Goal: Task Accomplishment & Management: Manage account settings

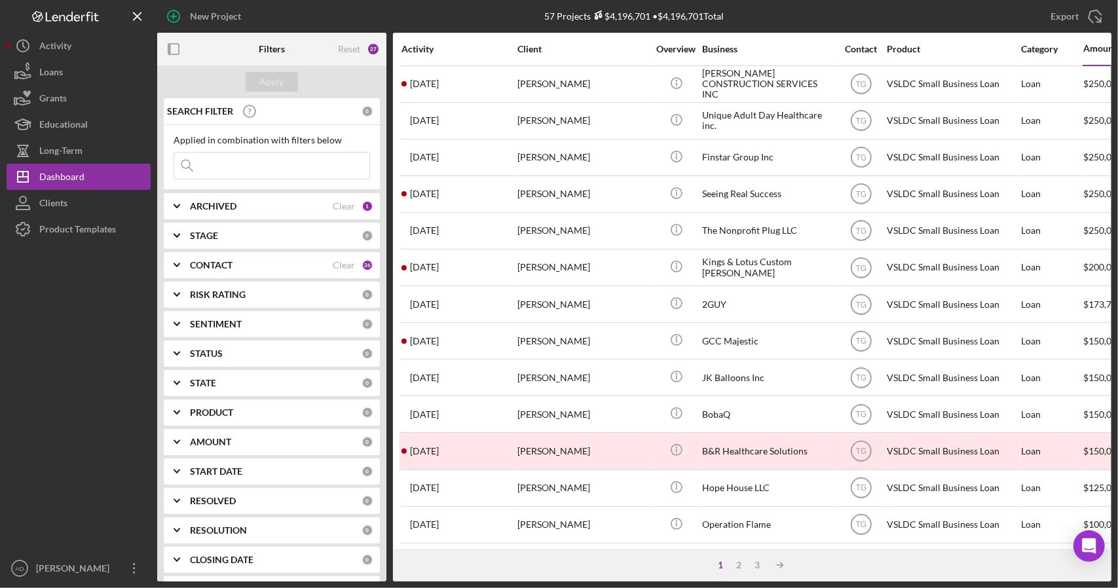
scroll to position [441, 101]
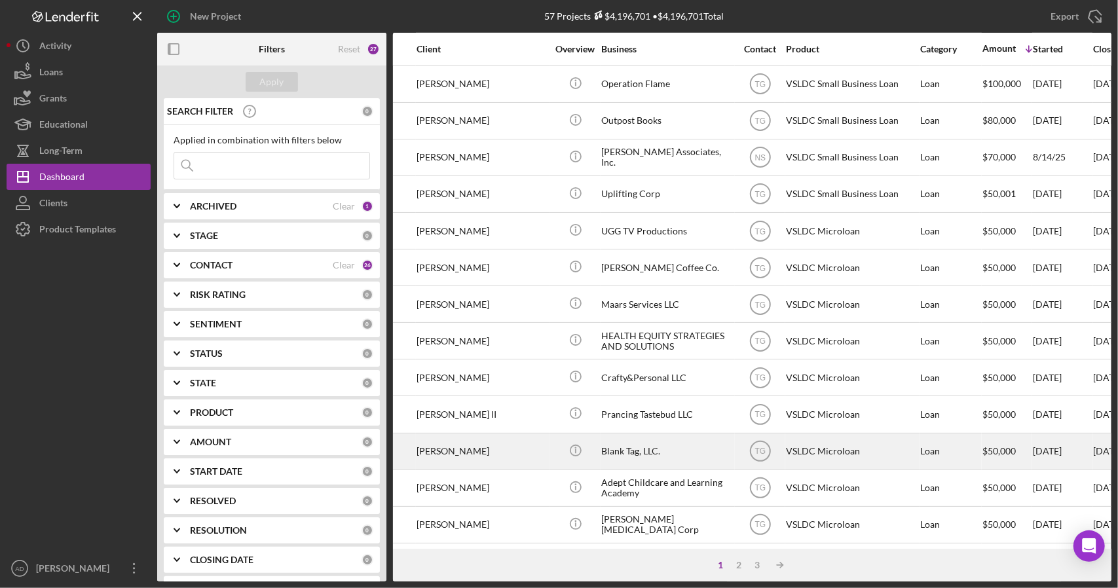
click at [523, 438] on div "[PERSON_NAME]" at bounding box center [482, 451] width 131 height 35
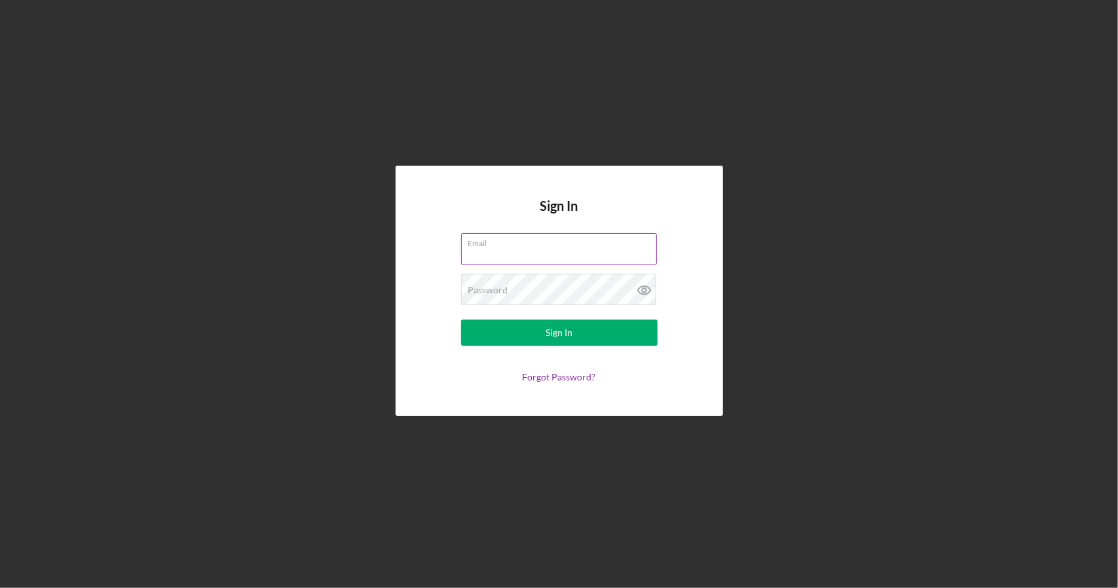
click at [500, 253] on input "Email" at bounding box center [559, 248] width 196 height 31
type input "[EMAIL_ADDRESS][DOMAIN_NAME]"
click at [461, 320] on button "Sign In" at bounding box center [559, 333] width 197 height 26
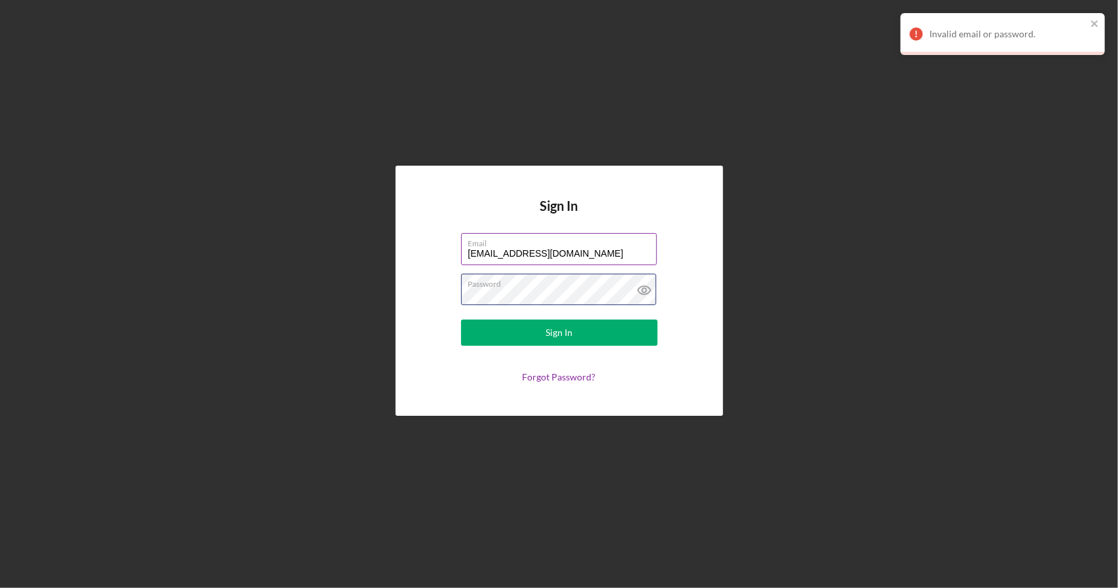
click at [461, 320] on button "Sign In" at bounding box center [559, 333] width 197 height 26
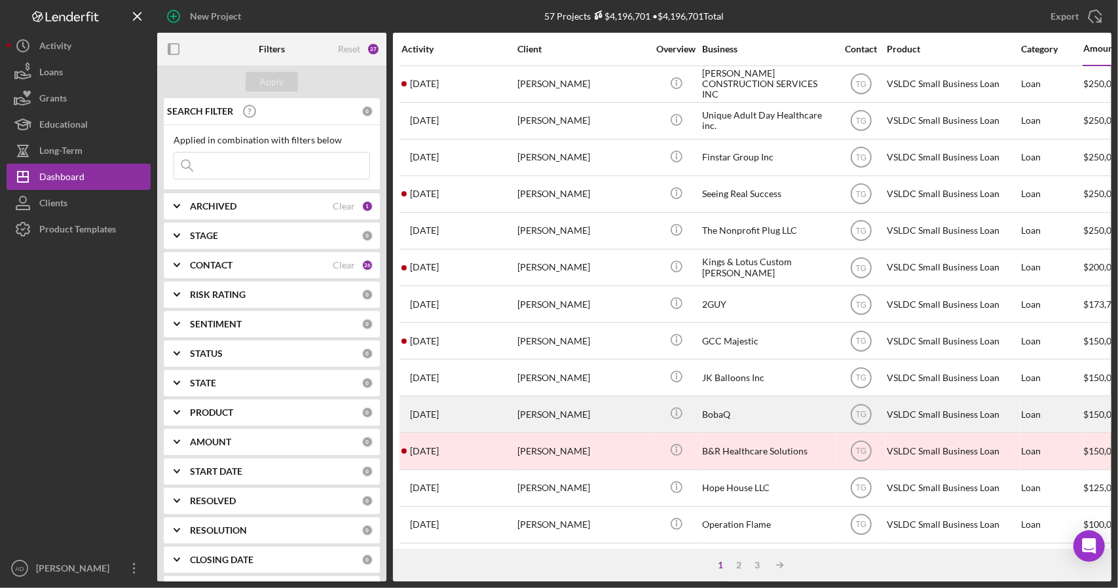
click at [498, 407] on div "[DATE] [PERSON_NAME]" at bounding box center [459, 414] width 115 height 35
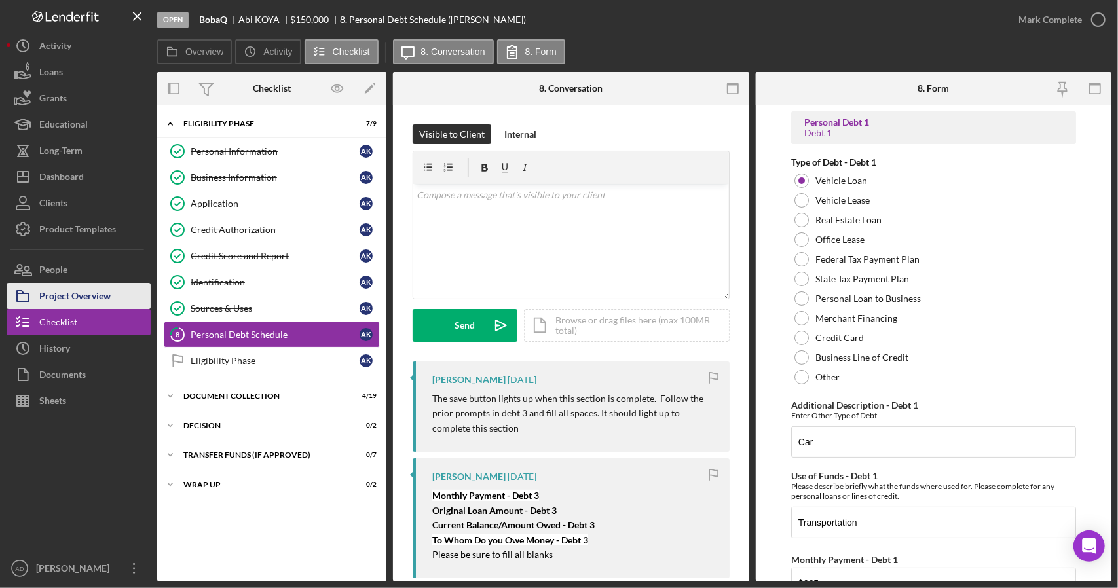
click at [77, 295] on div "Project Overview" at bounding box center [74, 297] width 71 height 29
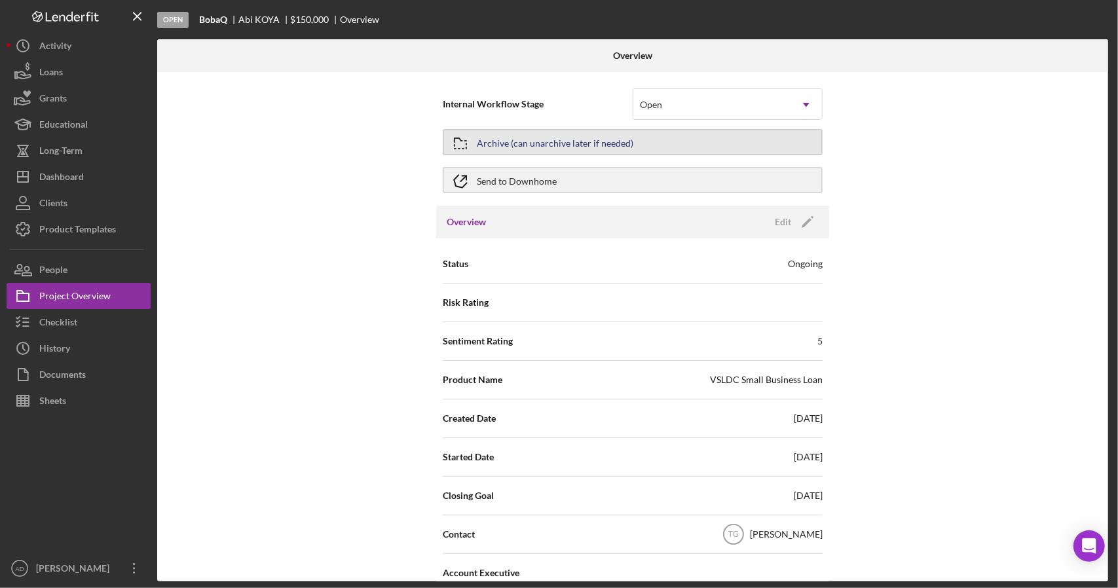
click at [553, 142] on div "Archive (can unarchive later if needed)" at bounding box center [555, 142] width 157 height 24
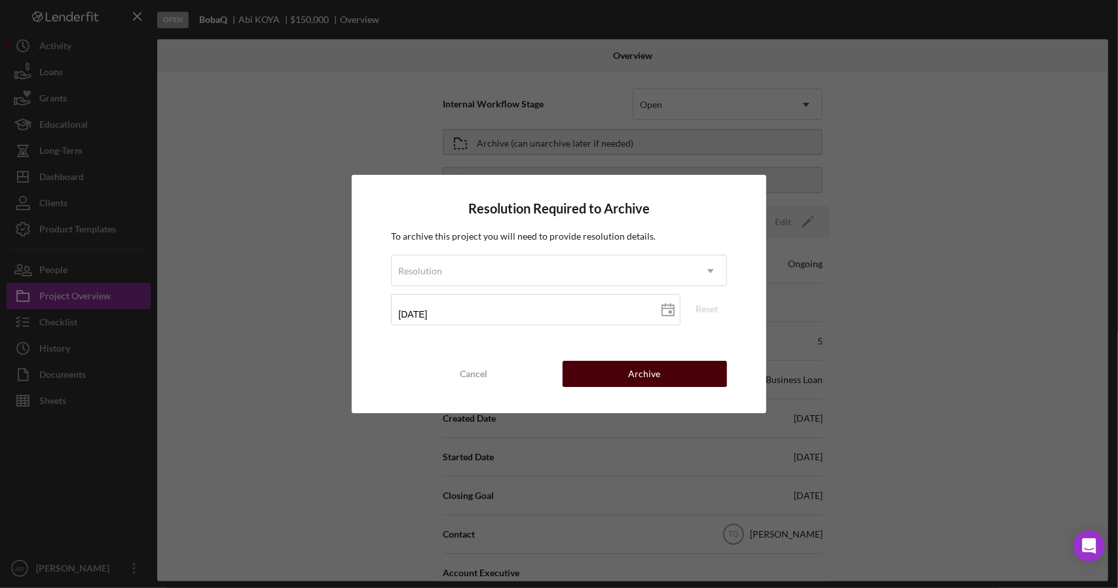
click at [626, 369] on button "Archive" at bounding box center [645, 374] width 164 height 26
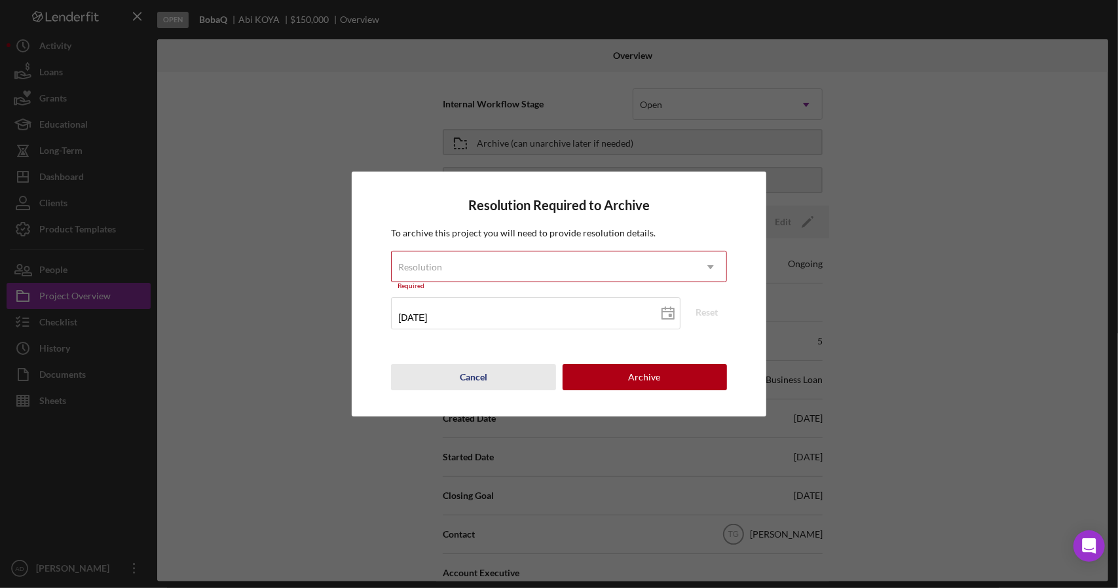
click at [466, 377] on div "Cancel" at bounding box center [474, 377] width 28 height 26
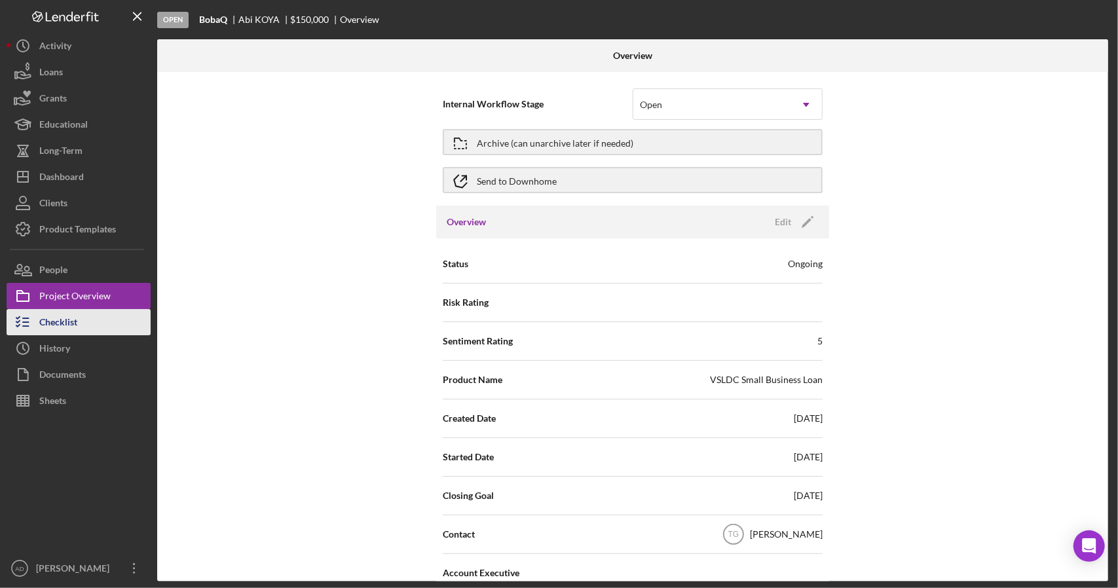
click at [52, 326] on div "Checklist" at bounding box center [58, 323] width 38 height 29
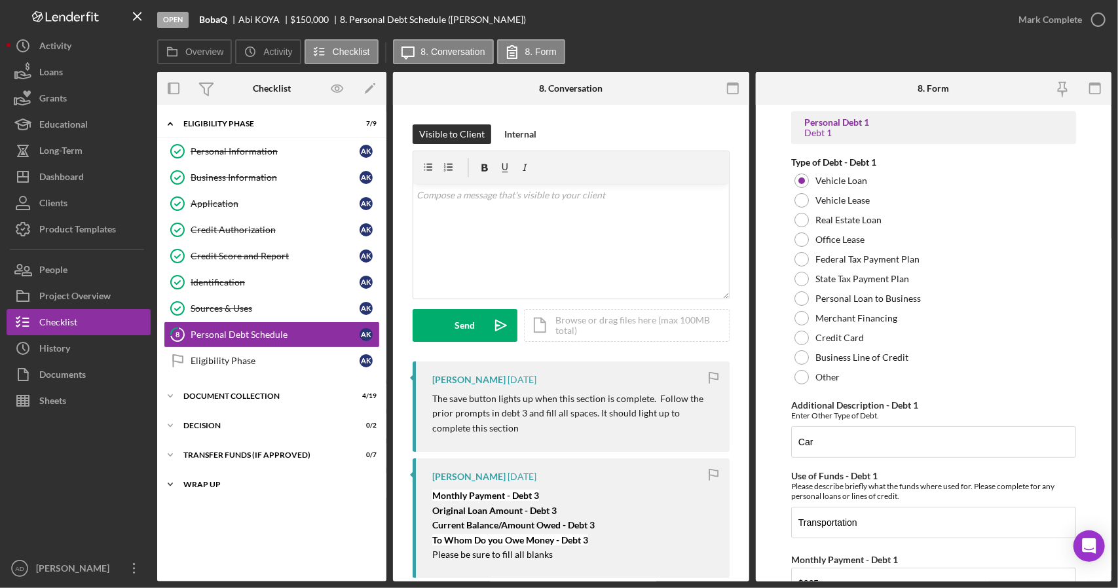
click at [174, 480] on icon "Icon/Expander" at bounding box center [170, 485] width 26 height 26
click at [172, 419] on icon "Icon/Expander" at bounding box center [170, 426] width 26 height 26
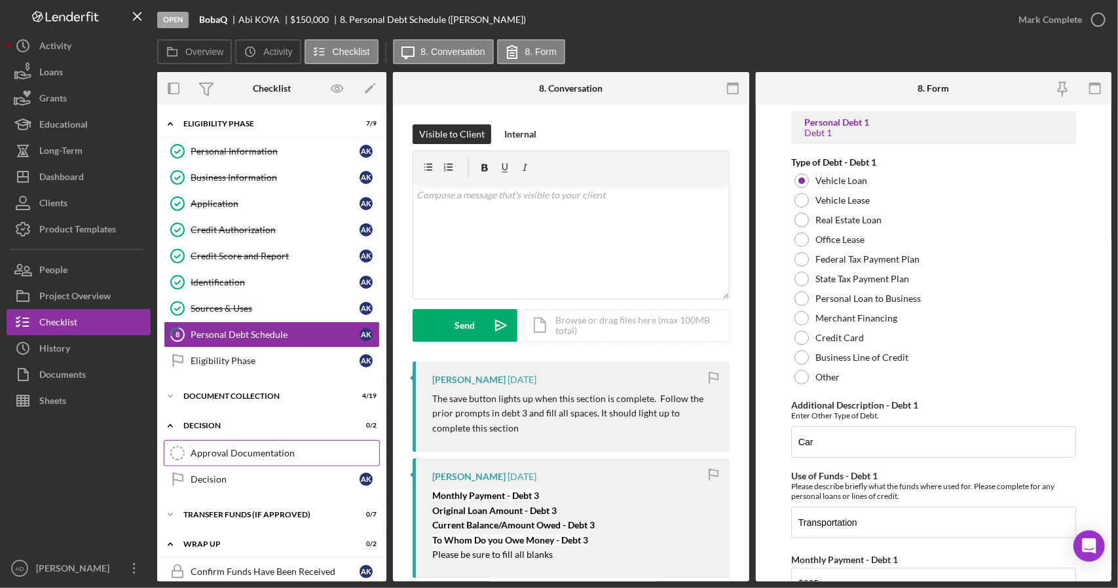
click at [285, 448] on div "Approval Documentation" at bounding box center [285, 453] width 189 height 10
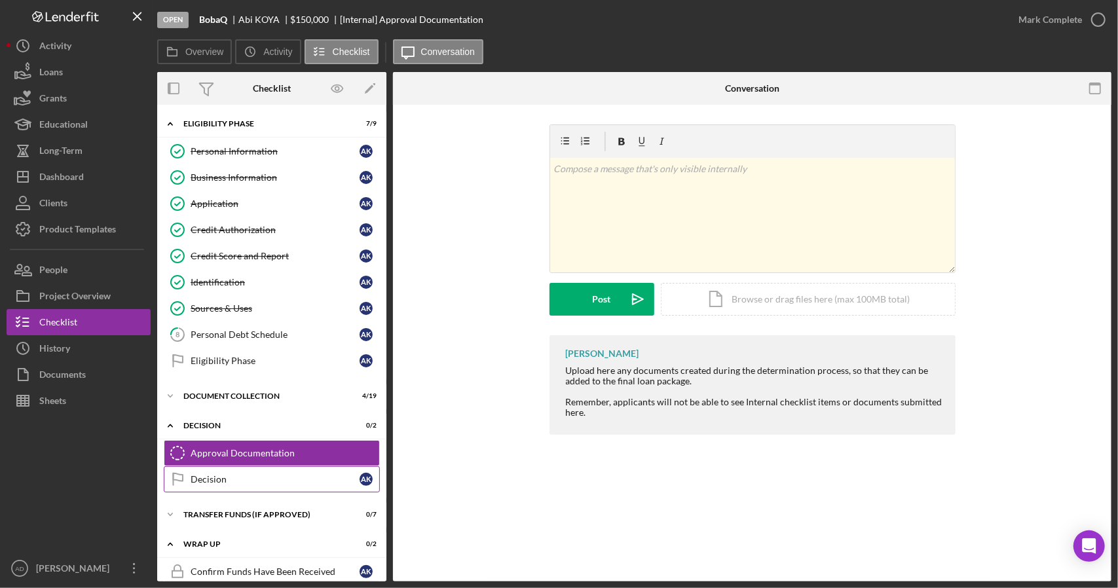
click at [278, 474] on div "Decision" at bounding box center [275, 479] width 169 height 10
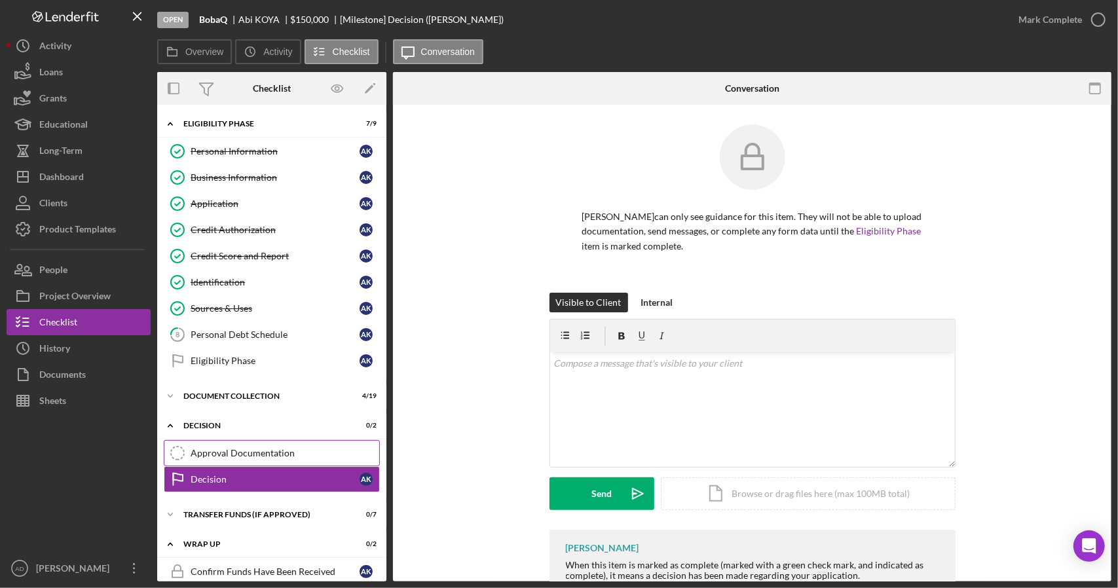
click at [264, 448] on div "Approval Documentation" at bounding box center [285, 453] width 189 height 10
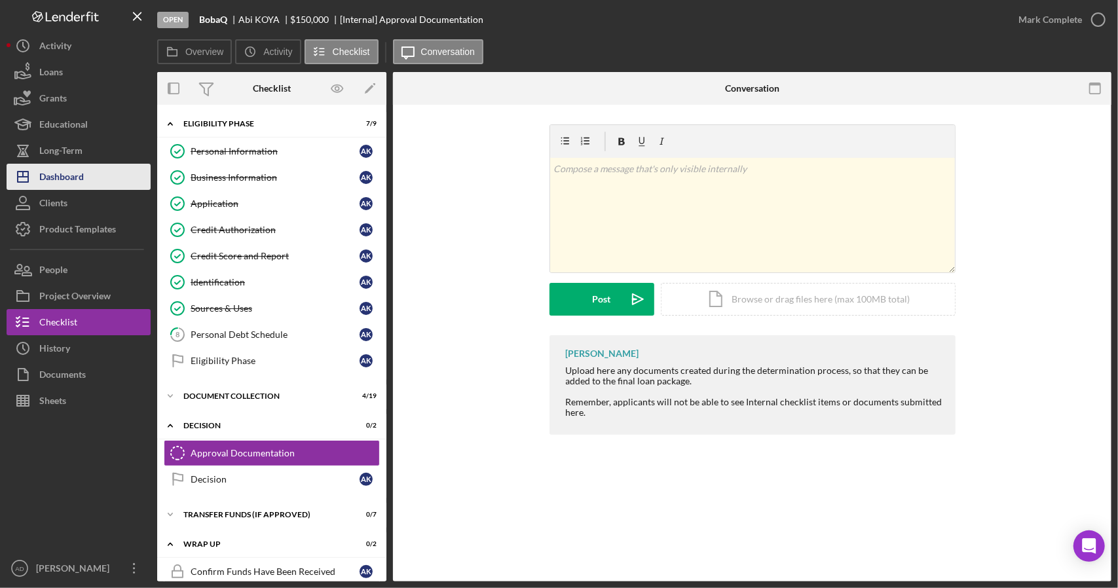
click at [59, 174] on div "Dashboard" at bounding box center [61, 178] width 45 height 29
